Goal: Book appointment/travel/reservation

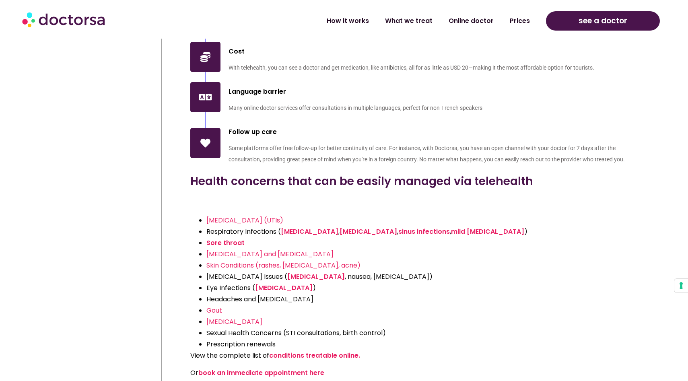
scroll to position [1531, 0]
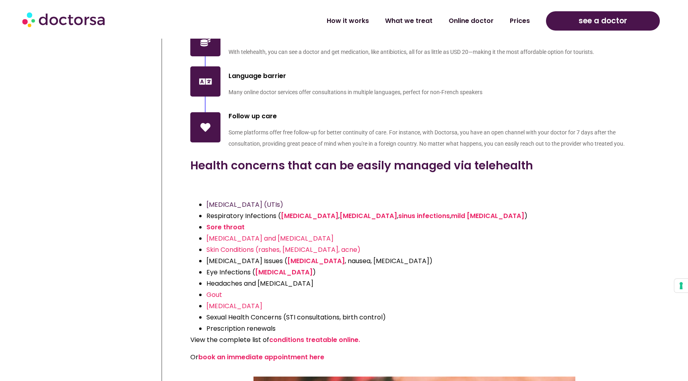
click at [257, 200] on span "[MEDICAL_DATA] (UTIs)" at bounding box center [244, 204] width 77 height 9
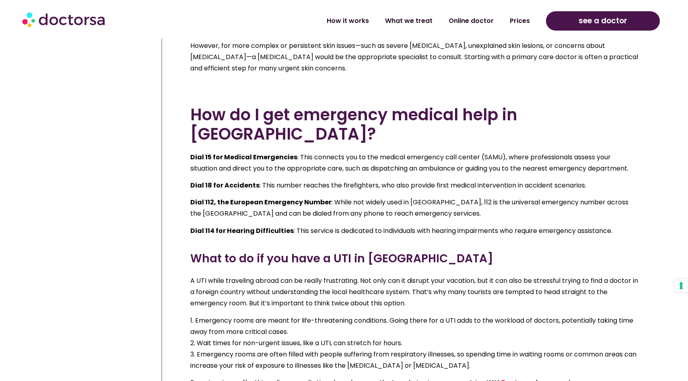
scroll to position [7150, 0]
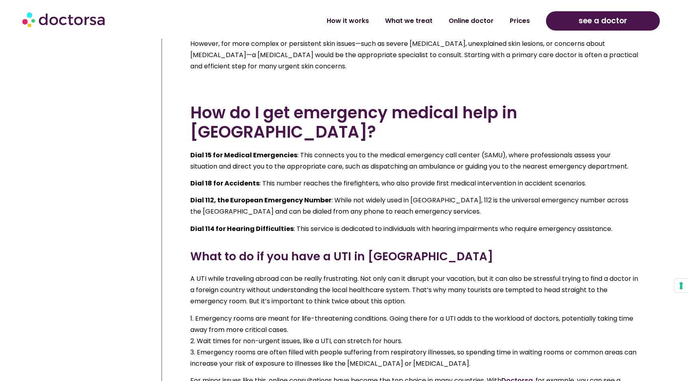
click at [522, 376] on link "Doctorsa" at bounding box center [516, 380] width 31 height 9
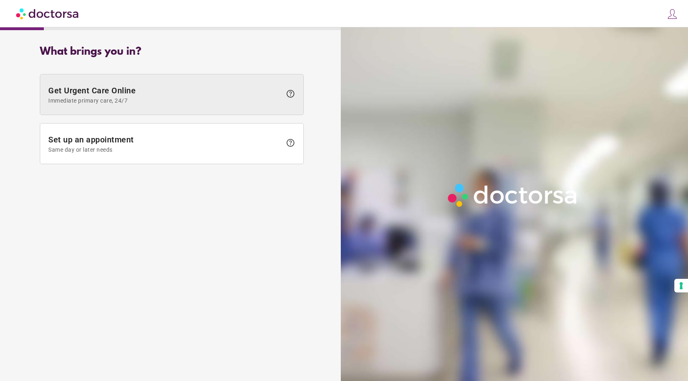
click at [122, 99] on span "Immediate primary care, 24/7" at bounding box center [164, 100] width 233 height 6
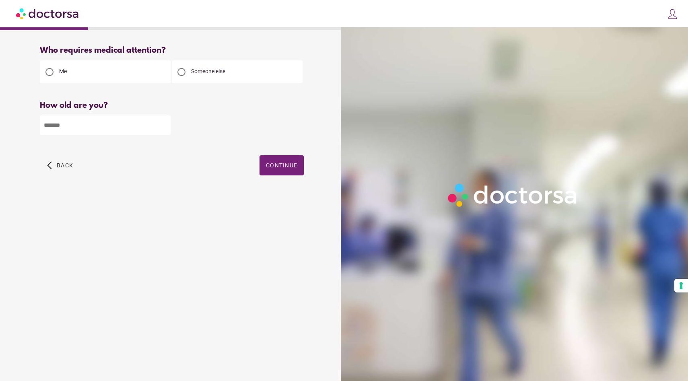
click at [117, 135] on input "number" at bounding box center [105, 125] width 131 height 20
type input "**"
click at [298, 163] on span "button" at bounding box center [282, 165] width 44 height 20
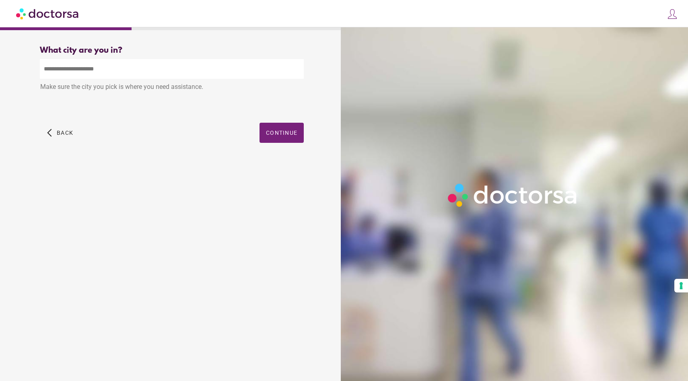
click at [66, 72] on input "text" at bounding box center [172, 69] width 264 height 20
type input "*"
click at [165, 88] on div "Figanières, France" at bounding box center [171, 88] width 263 height 16
type input "**********"
click at [287, 139] on span "button" at bounding box center [282, 133] width 44 height 20
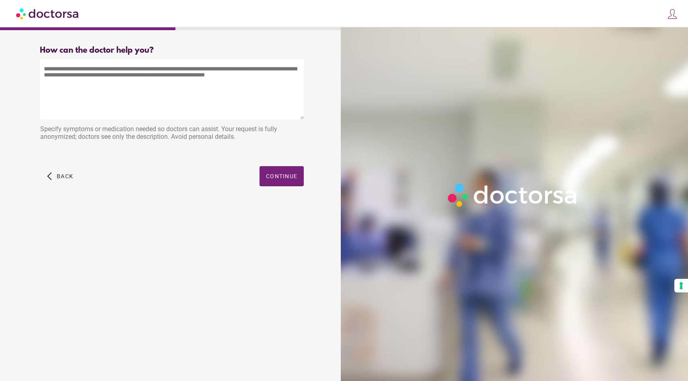
click at [105, 88] on textarea at bounding box center [172, 89] width 264 height 60
